Goal: Task Accomplishment & Management: Manage account settings

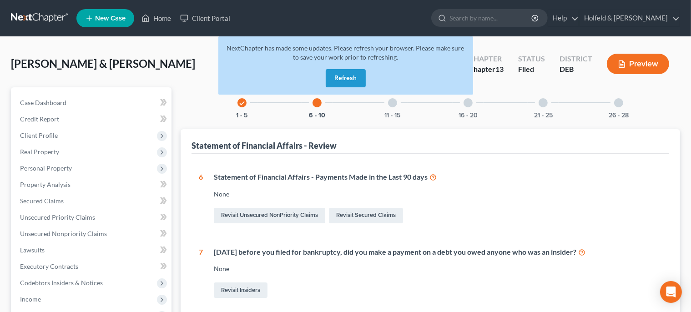
click at [346, 81] on button "Refresh" at bounding box center [346, 78] width 40 height 18
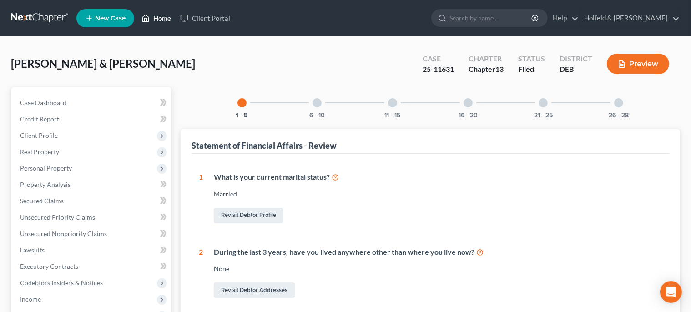
click at [163, 20] on link "Home" at bounding box center [156, 18] width 39 height 16
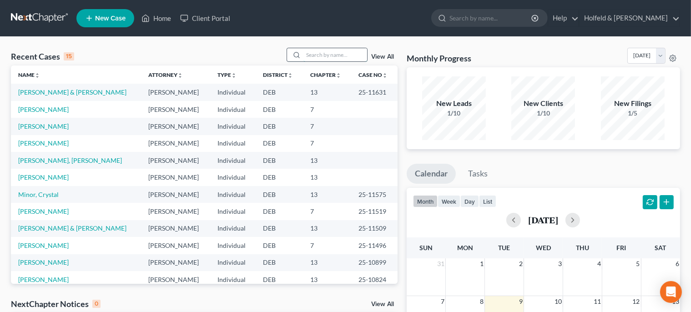
click at [324, 57] on input "search" at bounding box center [335, 54] width 64 height 13
type input "[PERSON_NAME]"
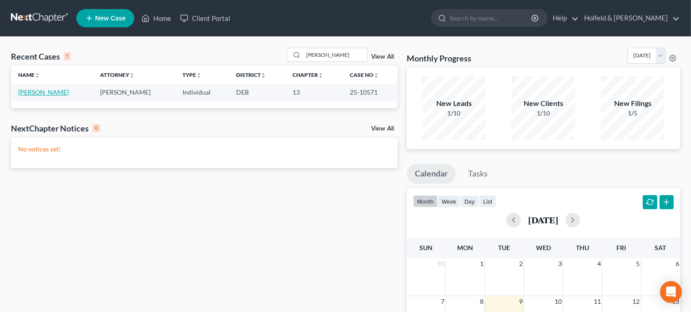
click at [43, 92] on link "[PERSON_NAME]" at bounding box center [43, 92] width 50 height 8
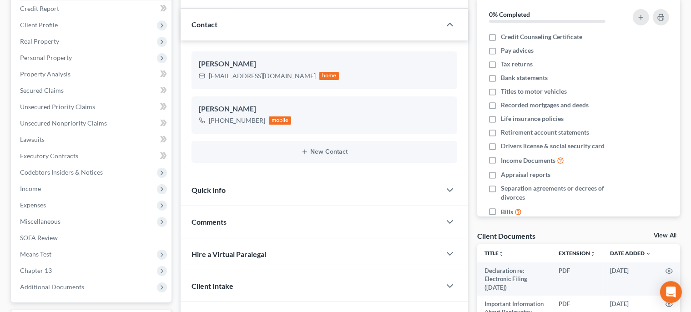
scroll to position [111, 0]
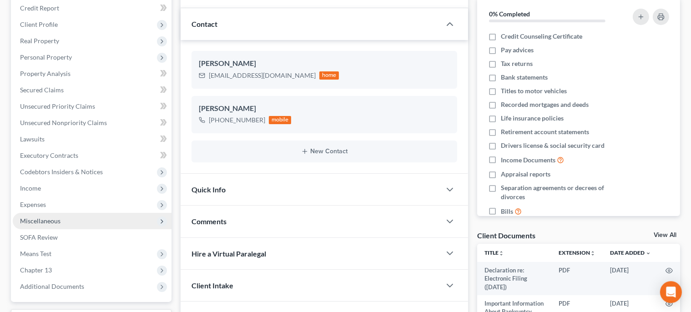
click at [47, 221] on span "Miscellaneous" at bounding box center [40, 221] width 40 height 8
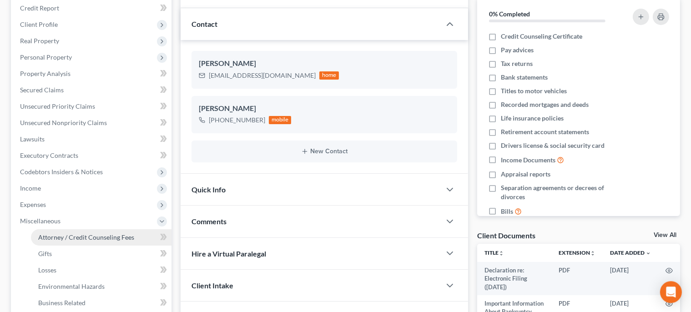
click at [80, 238] on span "Attorney / Credit Counseling Fees" at bounding box center [86, 237] width 96 height 8
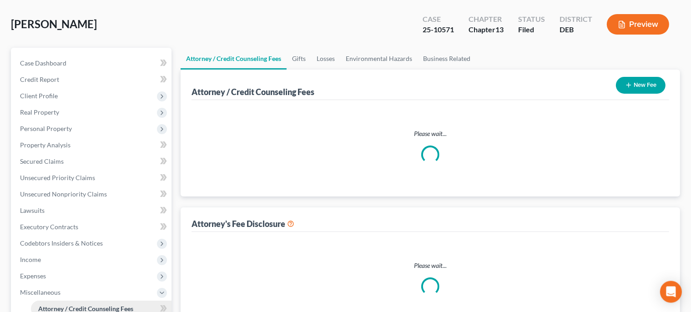
select select "0"
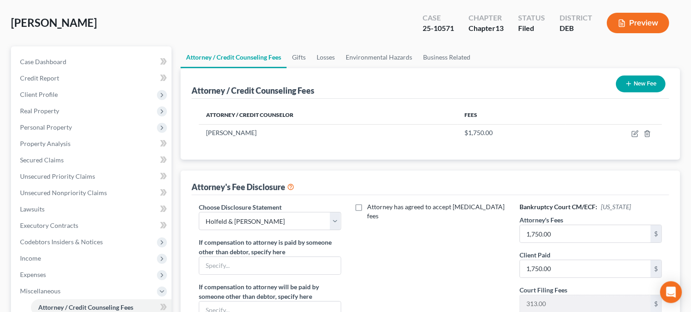
scroll to position [51, 0]
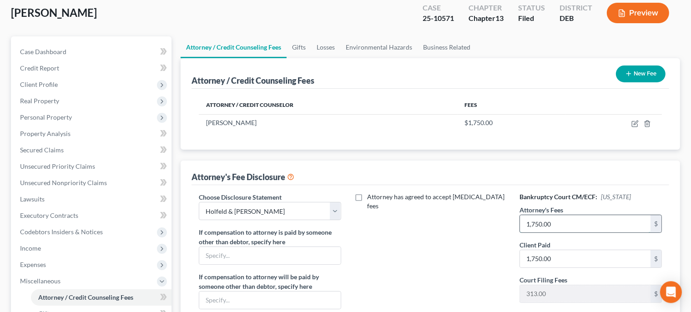
click at [573, 227] on input "1,750.00" at bounding box center [585, 223] width 131 height 17
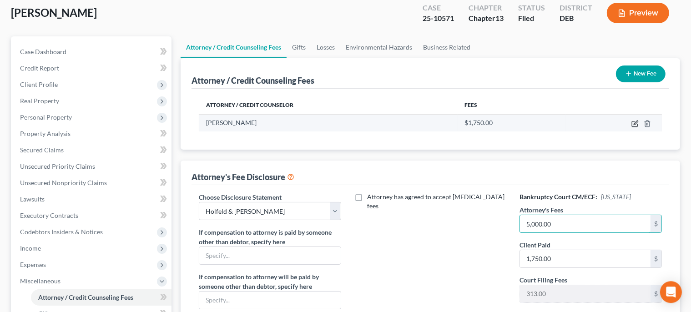
type input "5,000.00"
click at [634, 120] on icon "button" at bounding box center [634, 123] width 7 height 7
select select "7"
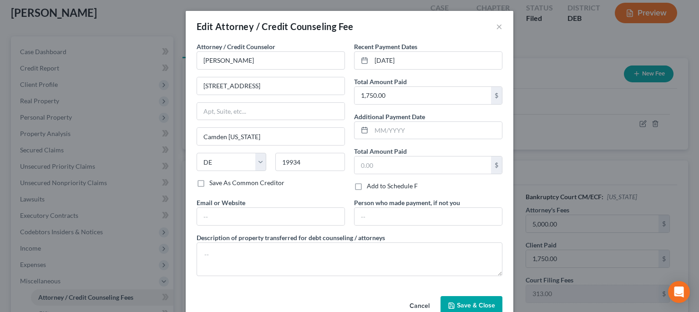
click at [469, 307] on span "Save & Close" at bounding box center [476, 306] width 38 height 8
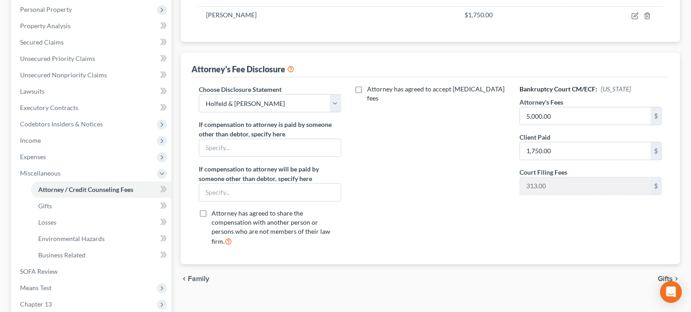
scroll to position [187, 0]
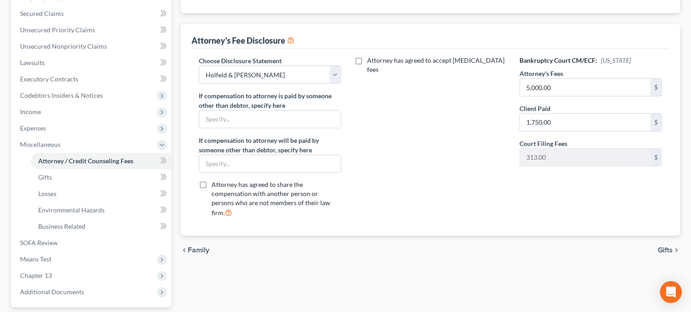
click at [671, 247] on span "Gifts" at bounding box center [665, 250] width 15 height 7
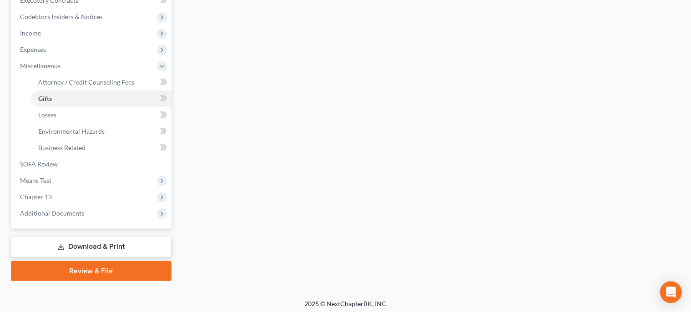
scroll to position [269, 0]
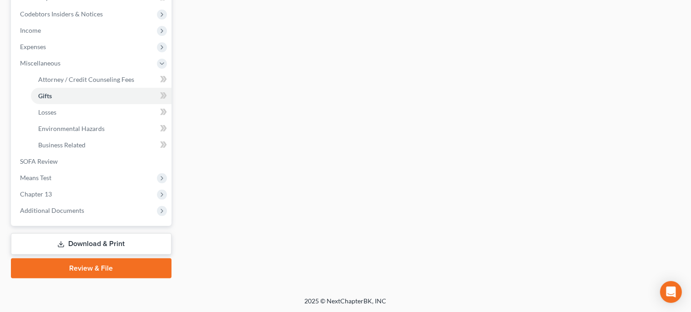
click at [135, 241] on link "Download & Print" at bounding box center [91, 243] width 161 height 21
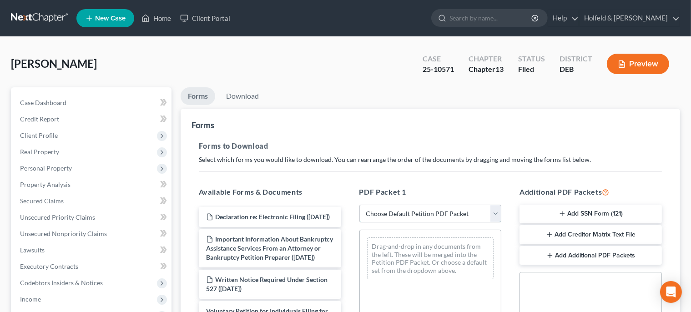
click at [359, 205] on select "Choose Default Petition PDF Packet Complete Bankruptcy Petition (all forms and …" at bounding box center [430, 214] width 142 height 18
select select "2"
click option "Amended Forms" at bounding box center [0, 0] width 0 height 0
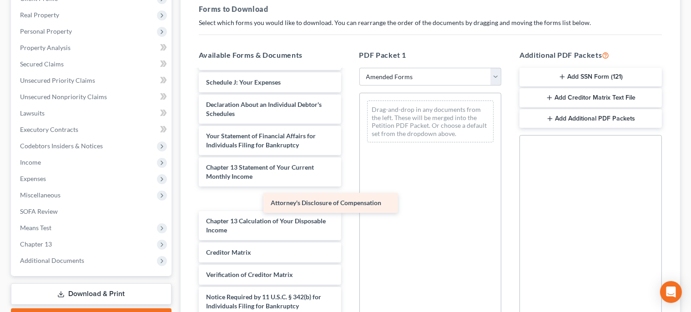
scroll to position [222, 0]
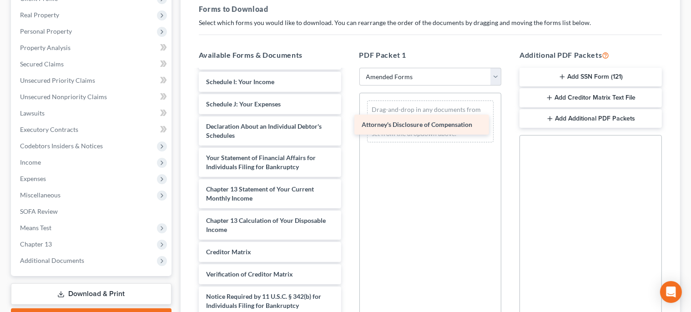
drag, startPoint x: 293, startPoint y: 301, endPoint x: 449, endPoint y: 121, distance: 238.0
click at [348, 121] on div "Attorney's Disclosure of Compensation Voluntary Petition for Individuals Filing…" at bounding box center [269, 82] width 157 height 468
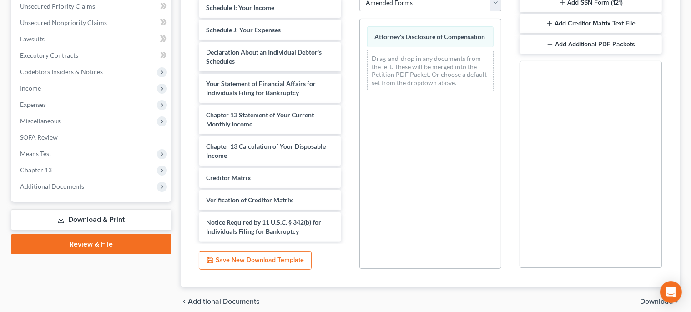
scroll to position [215, 0]
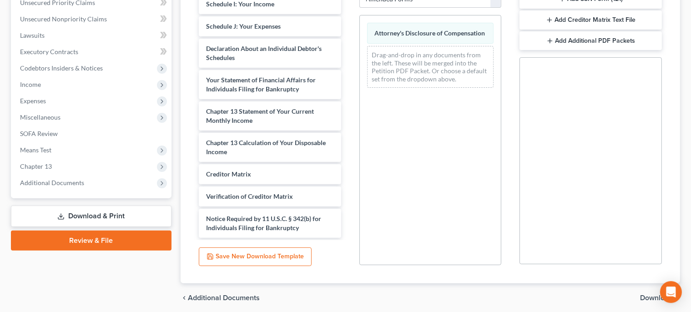
click at [645, 296] on span "Download" at bounding box center [656, 297] width 33 height 7
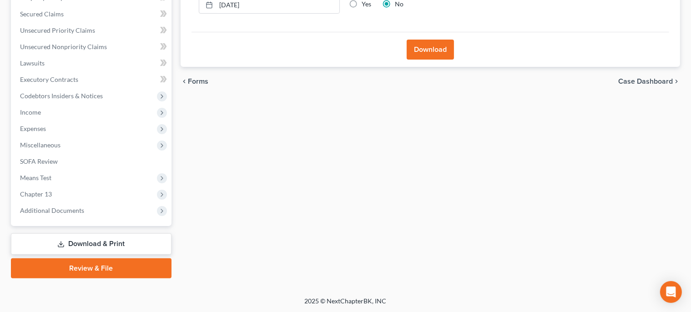
click at [427, 43] on button "Download" at bounding box center [430, 50] width 47 height 20
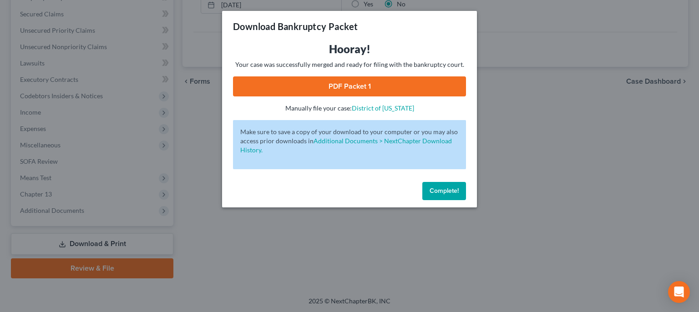
click at [344, 80] on link "PDF Packet 1" at bounding box center [349, 86] width 233 height 20
